Goal: Task Accomplishment & Management: Manage account settings

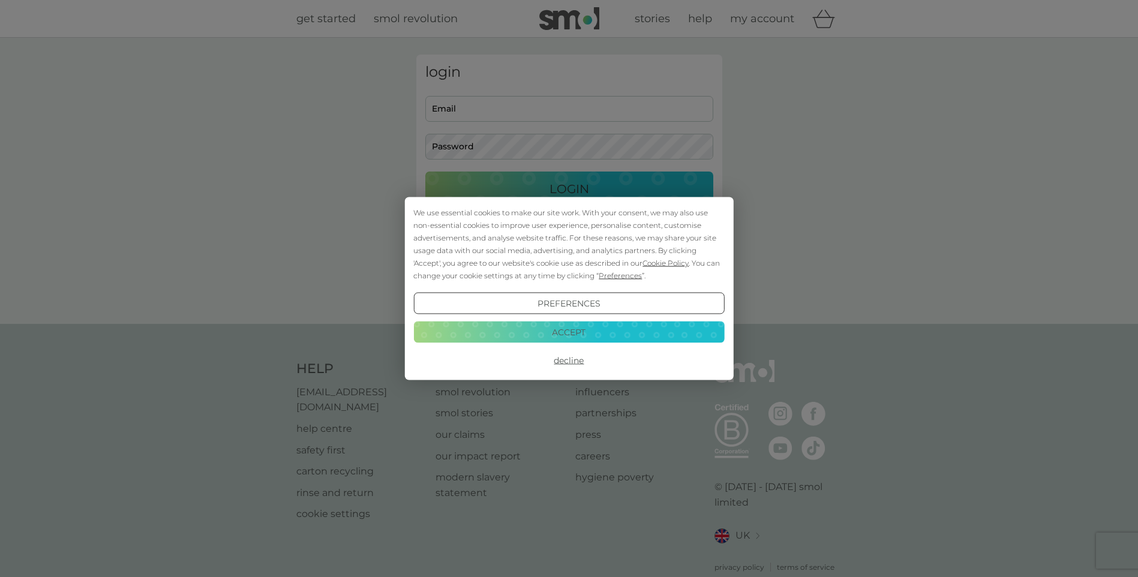
click at [643, 327] on button "Accept" at bounding box center [568, 332] width 311 height 22
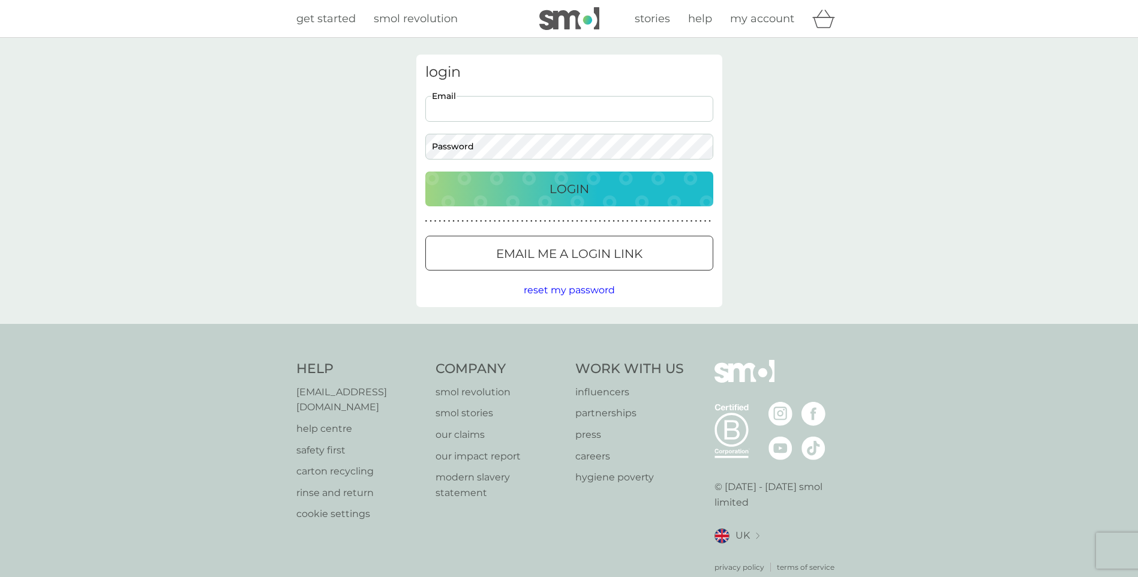
click at [529, 115] on input "Email" at bounding box center [569, 109] width 288 height 26
click at [425, 172] on button "Login" at bounding box center [569, 189] width 288 height 35
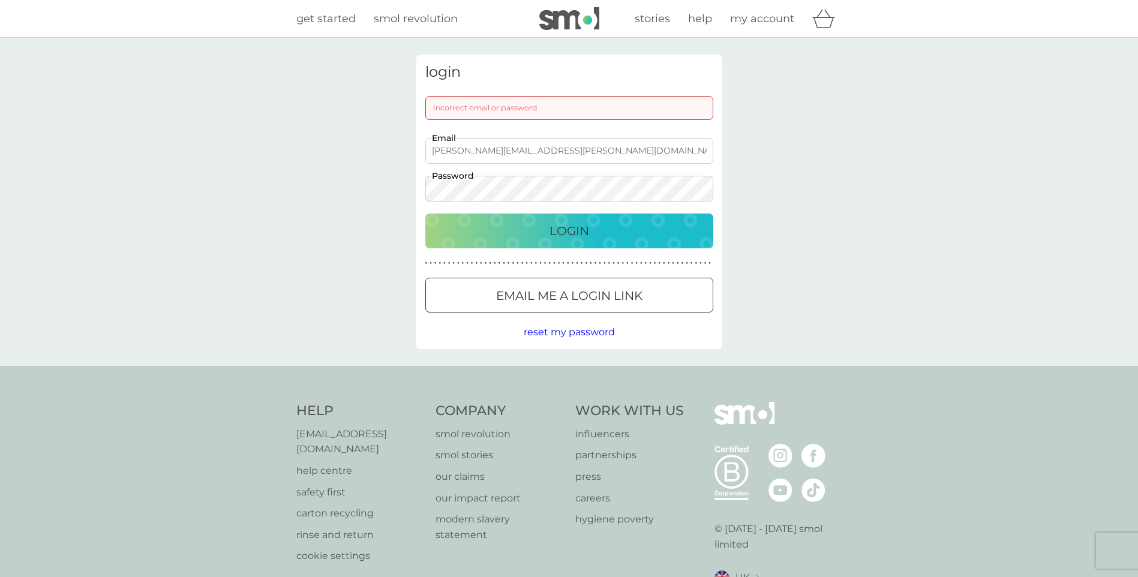
click at [696, 231] on div "Login" at bounding box center [569, 230] width 264 height 19
click at [400, 185] on div "login Incorrect email or password [PERSON_NAME][EMAIL_ADDRESS][PERSON_NAME][DOM…" at bounding box center [569, 202] width 1138 height 328
click at [594, 250] on div "login Incorrect email or password [PERSON_NAME][EMAIL_ADDRESS][PERSON_NAME][DOM…" at bounding box center [569, 202] width 306 height 295
click at [593, 236] on div "Login" at bounding box center [569, 230] width 264 height 19
drag, startPoint x: 491, startPoint y: 149, endPoint x: 280, endPoint y: 152, distance: 211.2
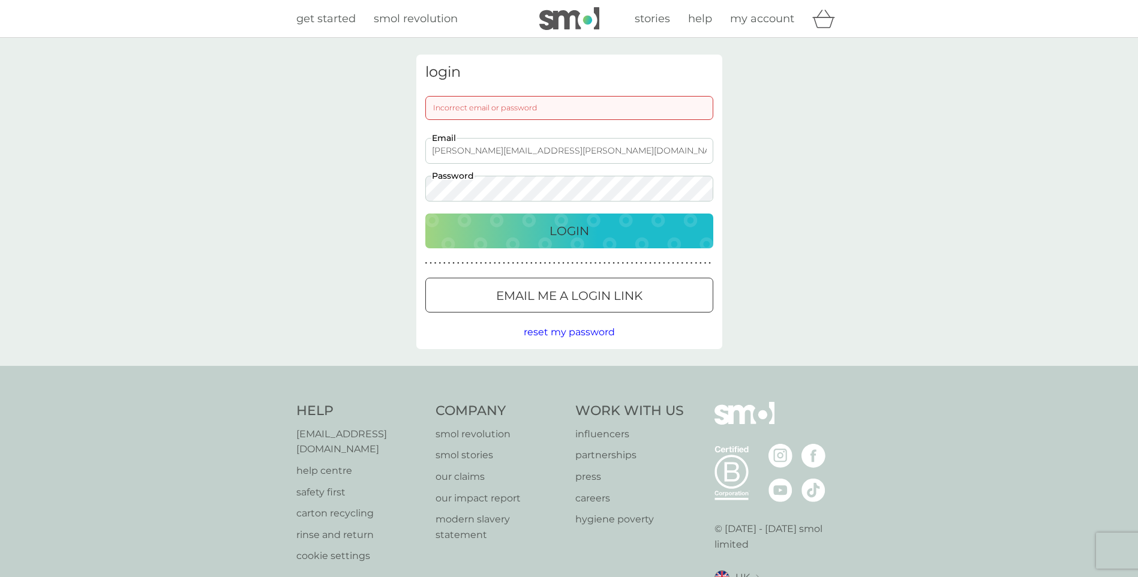
click at [280, 152] on div "login Incorrect email or password [PERSON_NAME][EMAIL_ADDRESS][PERSON_NAME][DOM…" at bounding box center [569, 202] width 1138 height 328
type input "[EMAIL_ADDRESS][DOMAIN_NAME]"
click at [270, 217] on div "login Incorrect email or password [EMAIL_ADDRESS][DOMAIN_NAME] Email Password L…" at bounding box center [569, 202] width 1138 height 328
click at [425, 214] on button "Login" at bounding box center [569, 231] width 288 height 35
click at [533, 236] on div "Login" at bounding box center [569, 230] width 264 height 19
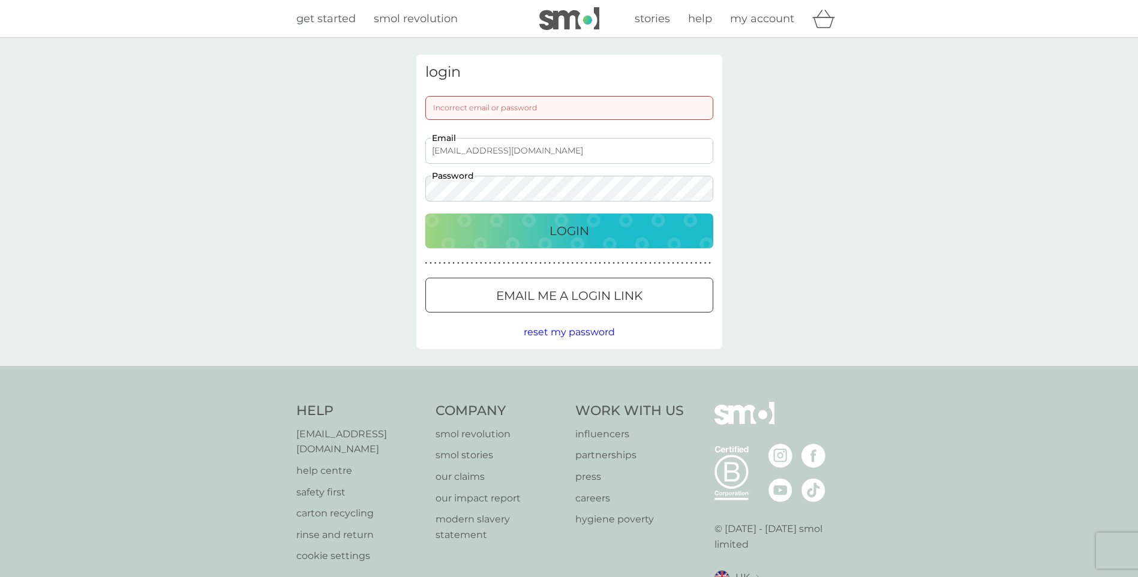
drag, startPoint x: 576, startPoint y: 145, endPoint x: 342, endPoint y: 146, distance: 234.0
click at [342, 146] on div "login Incorrect email or password [EMAIL_ADDRESS][DOMAIN_NAME] Email Password L…" at bounding box center [569, 202] width 1138 height 328
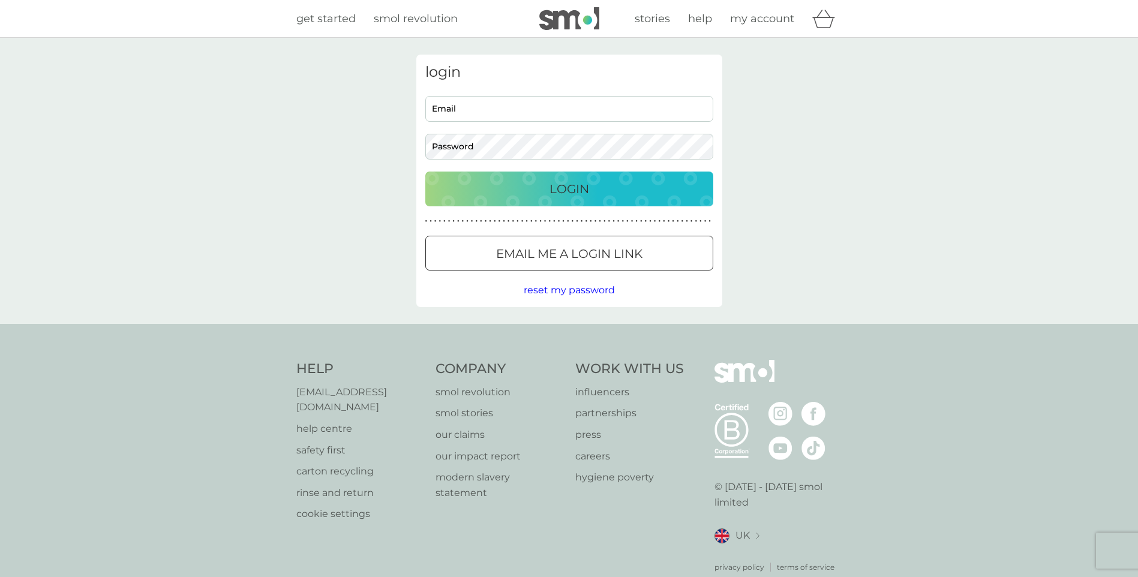
click at [502, 118] on input "Email" at bounding box center [569, 109] width 288 height 26
click at [531, 106] on input "[PERSON_NAME].[PERSON_NAME]@shcg.a.cuk" at bounding box center [569, 109] width 288 height 26
type input "[PERSON_NAME][EMAIL_ADDRESS][PERSON_NAME][DOMAIN_NAME]"
click at [623, 185] on div "Login" at bounding box center [569, 188] width 264 height 19
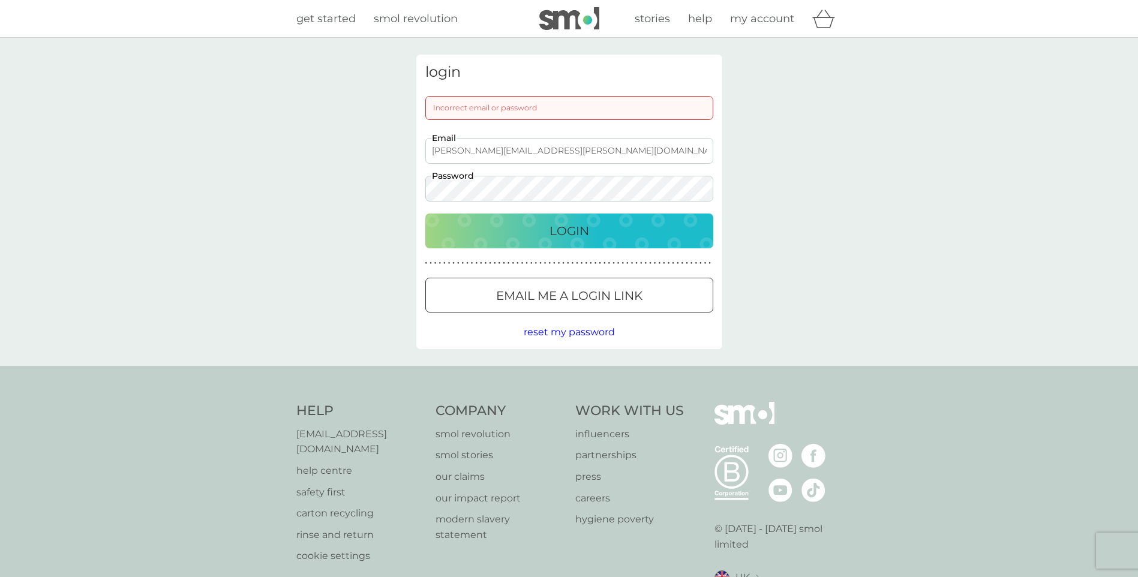
click at [575, 329] on span "reset my password" at bounding box center [569, 331] width 91 height 11
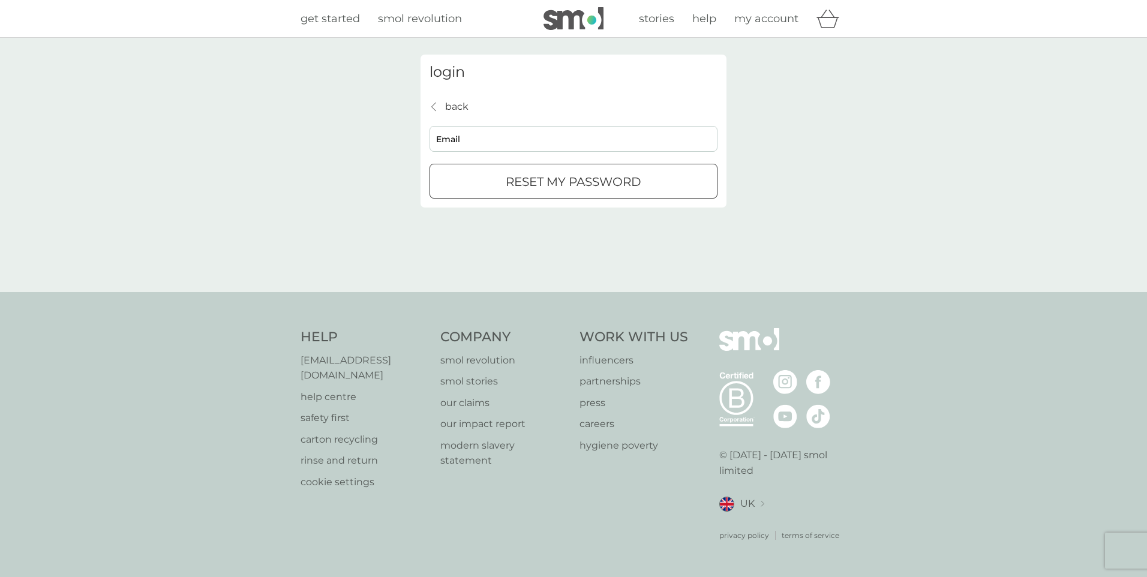
click at [550, 142] on input "Email" at bounding box center [574, 139] width 288 height 26
type input "[PERSON_NAME][EMAIL_ADDRESS][PERSON_NAME][DOMAIN_NAME]"
click at [571, 176] on div "submit" at bounding box center [573, 182] width 43 height 13
